Goal: Contribute content

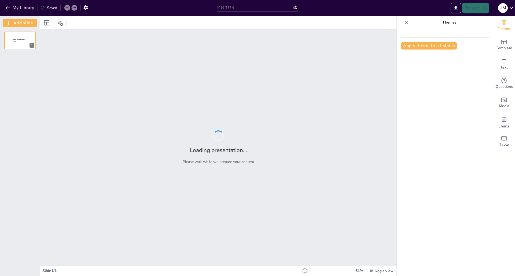
type input "New Sendsteps"
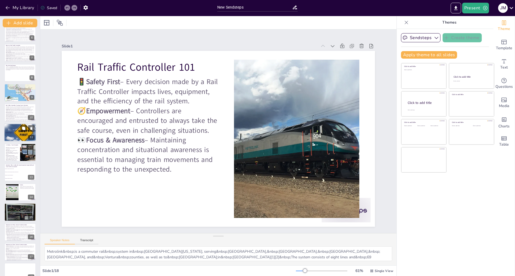
scroll to position [116, 0]
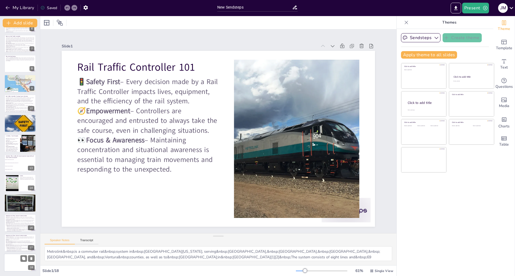
click at [17, 264] on div at bounding box center [20, 263] width 32 height 18
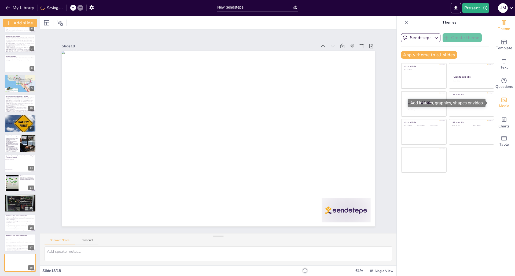
click at [501, 99] on icon "Add images, graphics, shapes or video" at bounding box center [504, 100] width 6 height 6
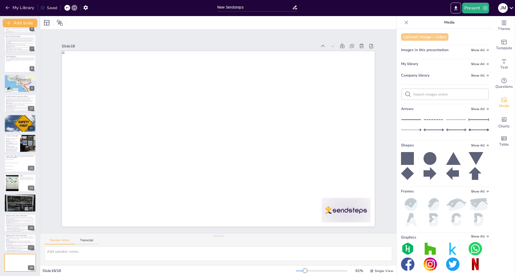
click at [417, 37] on button "Upload image / video" at bounding box center [424, 37] width 47 height 8
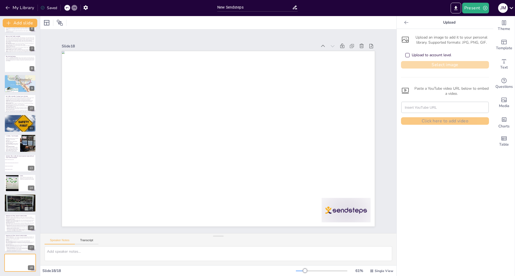
click at [438, 67] on button "Select image" at bounding box center [445, 65] width 88 height 8
click at [20, 11] on button "My Library" at bounding box center [20, 7] width 32 height 9
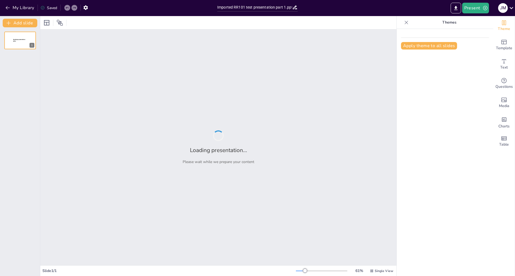
type input "Imported RR101 test presentation part 1.pptx"
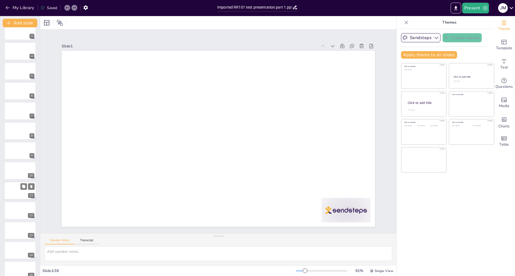
scroll to position [116, 0]
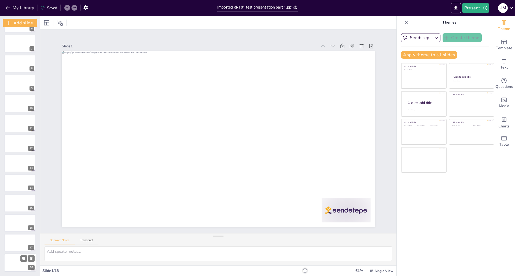
click at [20, 259] on div at bounding box center [20, 263] width 32 height 18
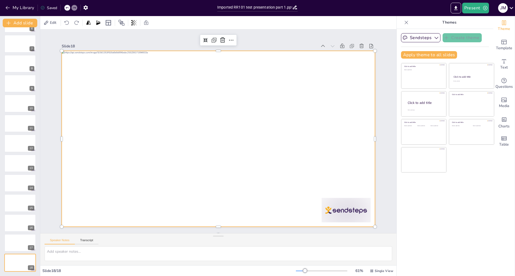
click at [88, 201] on div at bounding box center [218, 139] width 313 height 176
click at [147, 205] on div at bounding box center [215, 138] width 358 height 288
click at [147, 205] on div at bounding box center [218, 139] width 313 height 176
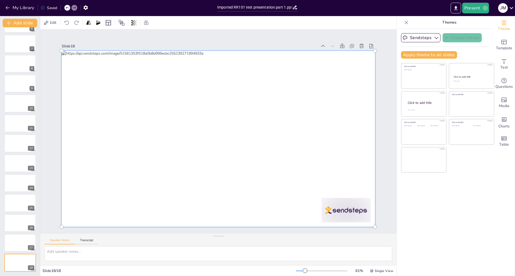
click at [92, 201] on div at bounding box center [216, 138] width 360 height 272
click at [92, 201] on div at bounding box center [218, 139] width 320 height 183
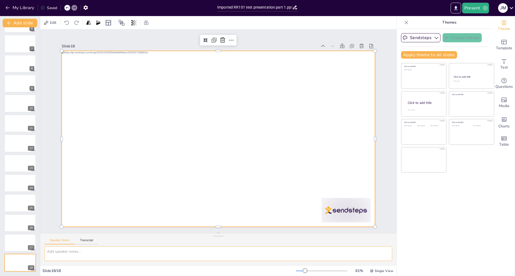
click at [73, 253] on textarea at bounding box center [218, 254] width 347 height 15
click at [57, 255] on textarea at bounding box center [218, 254] width 347 height 15
paste textarea "1st authority Caller: 6216 Esparza Dispatcher: 6126 Caller: 6216 2nd authority …"
type textarea "1st authority Caller: 6216 Esparza Dispatcher: 6126 Caller: 6216 2nd authority …"
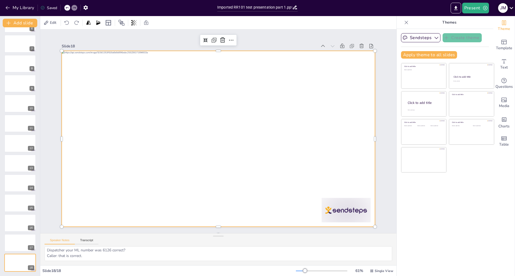
click at [511, 6] on icon at bounding box center [511, 7] width 7 height 7
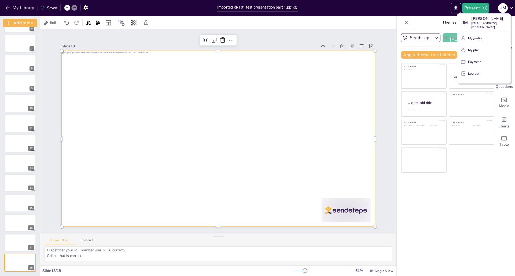
click at [475, 38] on div "Jennifer Miller queenmiller622@gmail.com" at bounding box center [489, 42] width 89 height 20
click at [19, 8] on div at bounding box center [257, 138] width 515 height 276
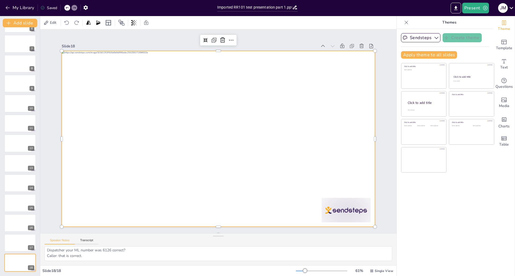
click at [19, 8] on button "My Library" at bounding box center [20, 7] width 32 height 9
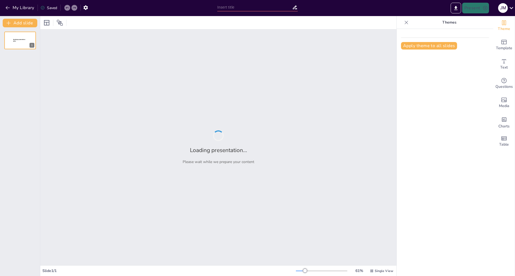
type input "New Sendsteps"
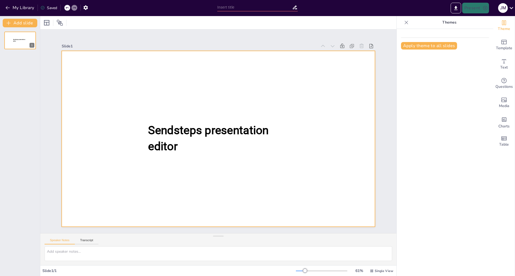
type input "New Sendsteps"
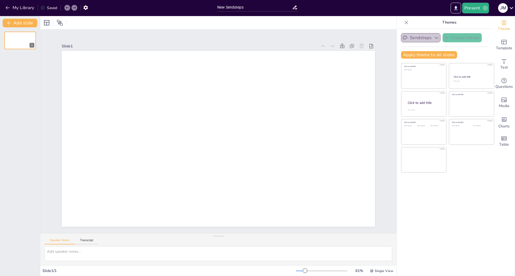
click at [418, 38] on button "Sendsteps" at bounding box center [420, 37] width 39 height 9
click at [502, 43] on icon "Add ready made slides" at bounding box center [504, 42] width 6 height 6
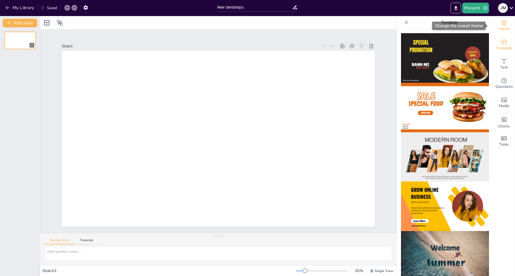
click at [501, 26] on span "Theme" at bounding box center [504, 29] width 12 height 6
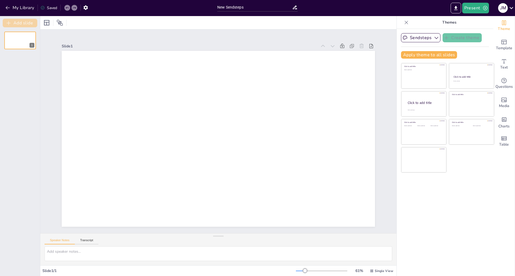
click at [25, 24] on button "Add slide" at bounding box center [20, 23] width 35 height 9
